Goal: Task Accomplishment & Management: Manage account settings

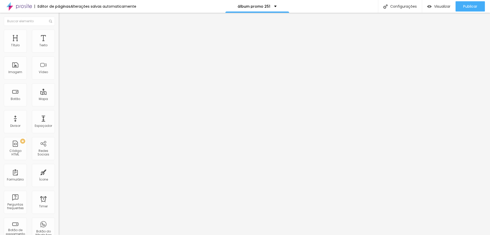
click at [62, 48] on input "[DATE] 23:45" at bounding box center [73, 45] width 23 height 5
click at [45, 68] on span "Next Month" at bounding box center [45, 67] width 0 height 6
click at [22, 87] on div "7" at bounding box center [20, 84] width 5 height 5
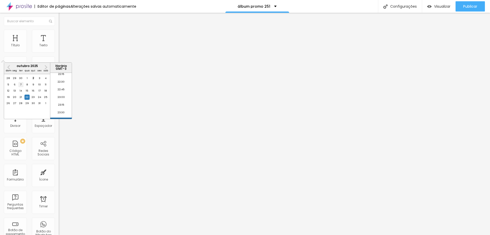
type input "[DATE] 23:45"
click at [61, 119] on li "23:45" at bounding box center [61, 115] width 22 height 8
click at [59, 53] on img at bounding box center [60, 52] width 3 height 3
click at [319, 234] on div "Editar botão de pagamento" at bounding box center [245, 239] width 490 height 8
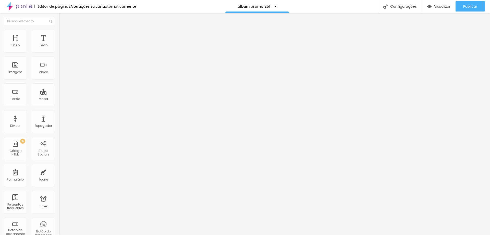
click at [59, 53] on img at bounding box center [60, 52] width 3 height 3
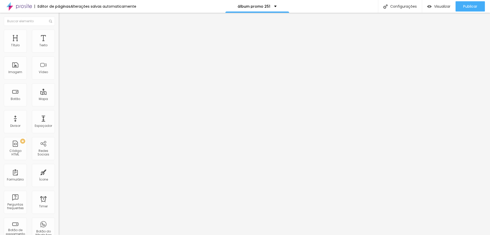
click at [59, 52] on span at bounding box center [60, 52] width 3 height 4
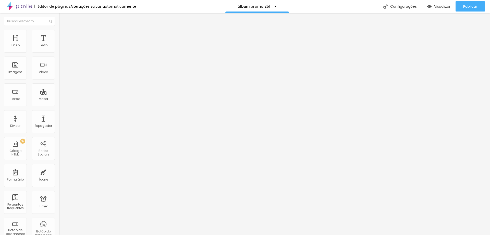
click at [59, 52] on span at bounding box center [60, 52] width 3 height 4
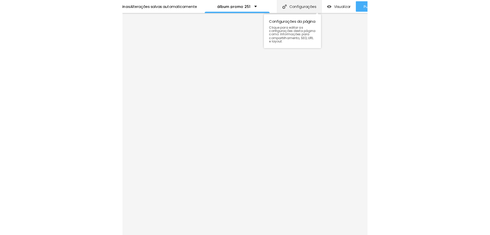
scroll to position [0, 0]
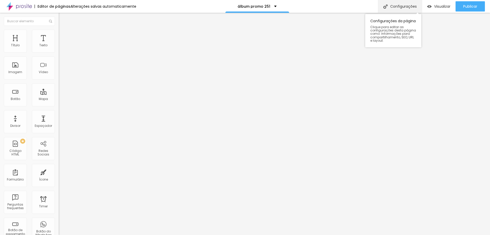
click at [404, 5] on div "Configurações" at bounding box center [400, 6] width 44 height 13
drag, startPoint x: 212, startPoint y: 85, endPoint x: 275, endPoint y: 85, distance: 63.8
type input "/promoifsc251"
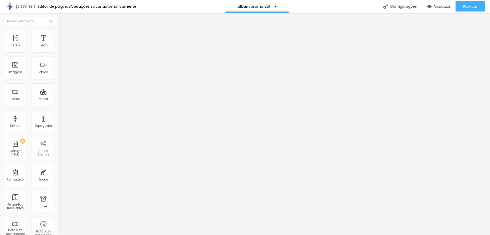
drag, startPoint x: 231, startPoint y: 111, endPoint x: 239, endPoint y: 111, distance: 8.2
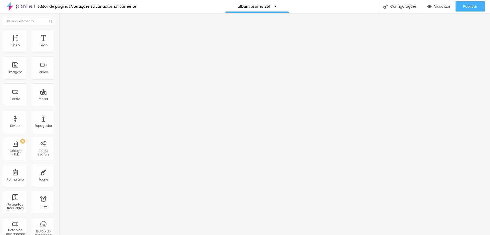
type input "Álbuns promoção IFSC 251"
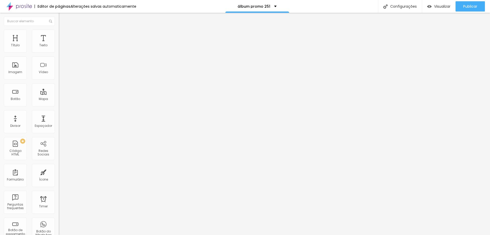
click at [464, 10] on div "Publicar" at bounding box center [470, 6] width 14 height 10
click at [440, 6] on span "Visualizar" at bounding box center [438, 6] width 16 height 4
